Goal: Check status: Check status

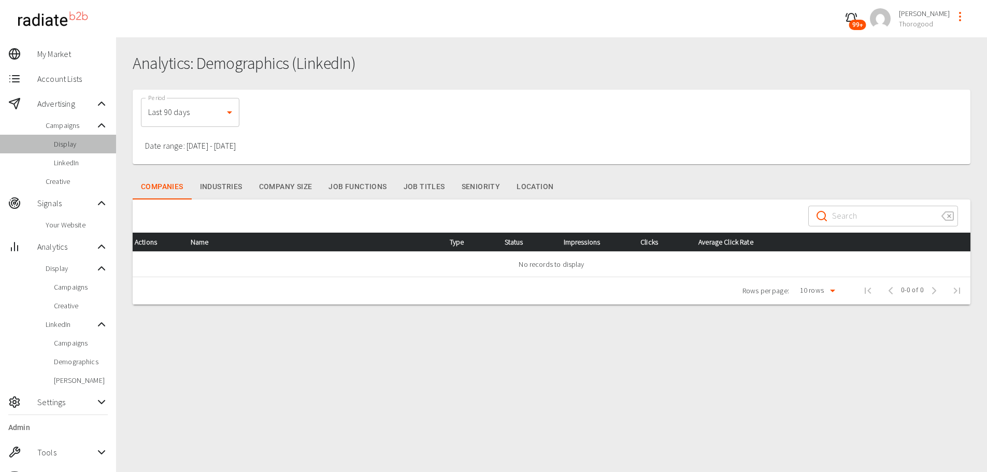
click at [74, 145] on span "Display" at bounding box center [81, 144] width 54 height 10
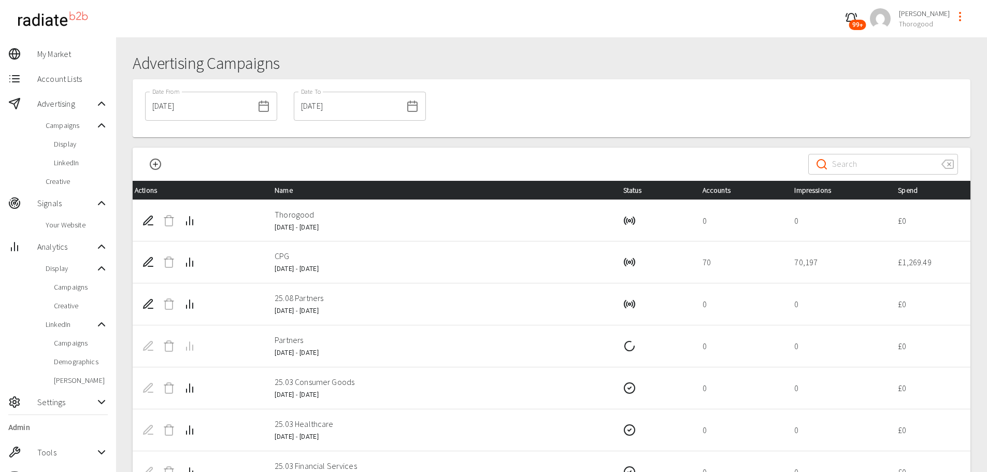
click at [193, 102] on input "[DATE]" at bounding box center [199, 106] width 108 height 29
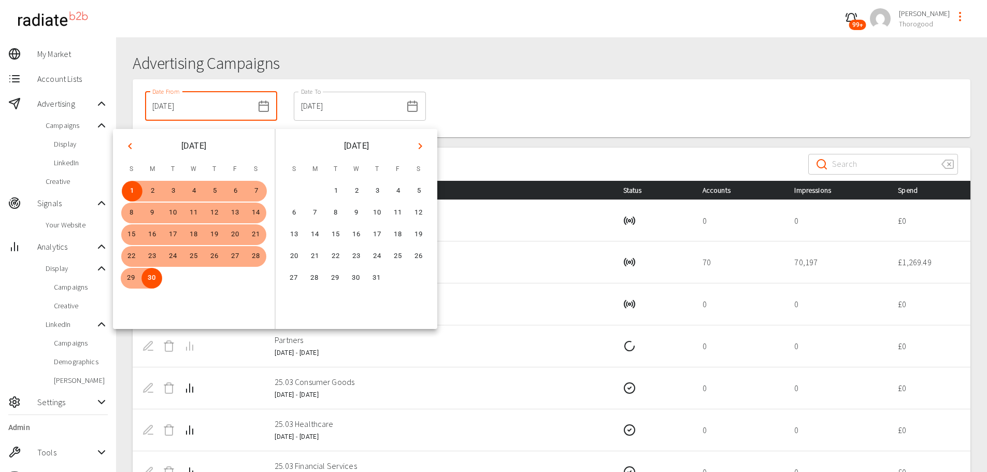
click at [421, 150] on icon "Next month" at bounding box center [420, 146] width 12 height 12
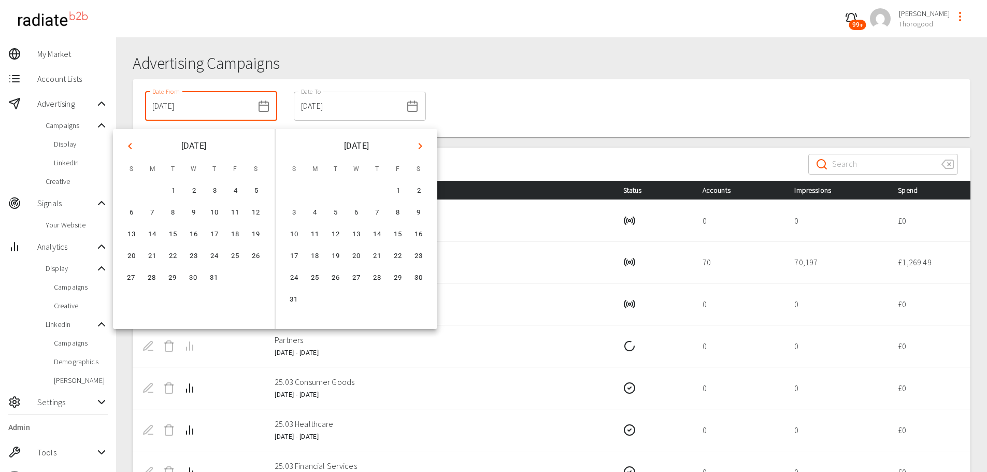
click at [421, 150] on icon "Next month" at bounding box center [420, 146] width 12 height 12
click at [236, 189] on button "1" at bounding box center [235, 191] width 21 height 21
type input "[DATE]"
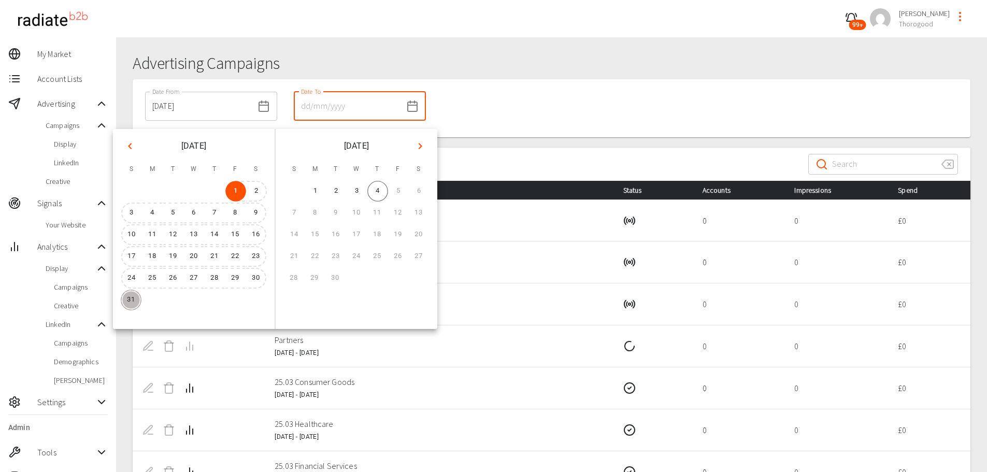
click at [129, 300] on button "31" at bounding box center [131, 300] width 21 height 21
type input "[DATE]"
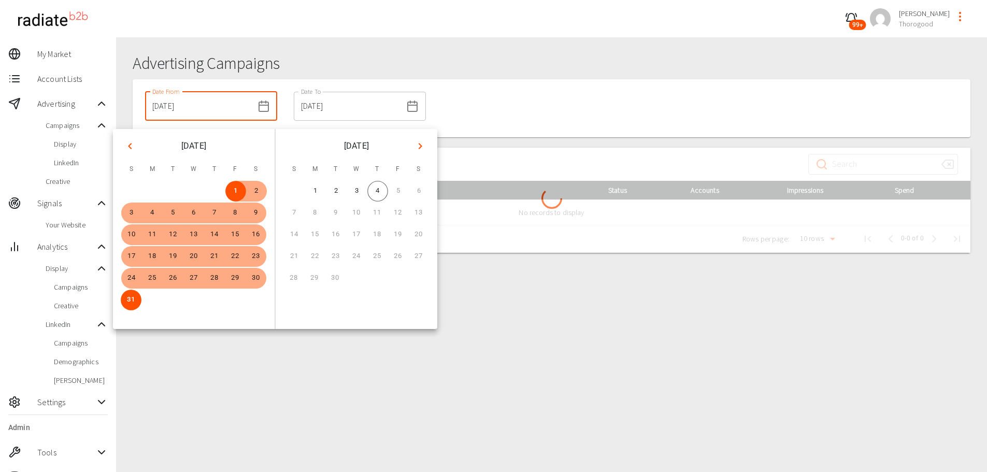
click at [620, 108] on div "Date From [DATE] Date From Date To [DATE] Date To" at bounding box center [552, 108] width 838 height 58
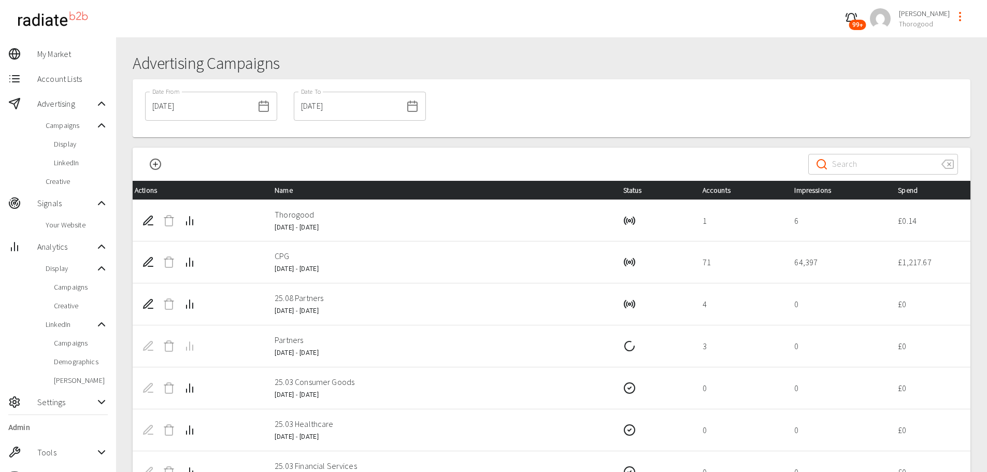
click at [615, 109] on div "Date From [DATE] Date From Date To [DATE] Date To" at bounding box center [552, 108] width 838 height 58
click at [927, 118] on div "Date From [DATE] Date From Date To [DATE] Date To" at bounding box center [552, 108] width 838 height 58
